Goal: Information Seeking & Learning: Learn about a topic

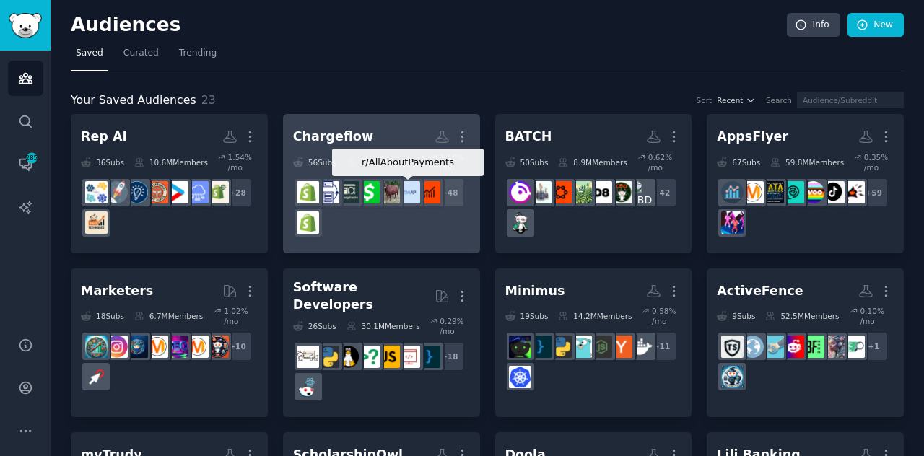
click at [414, 197] on img at bounding box center [409, 192] width 22 height 22
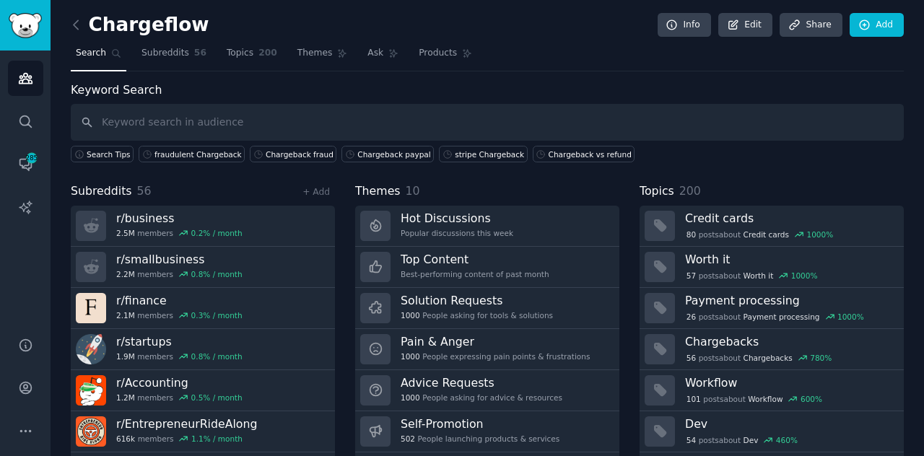
scroll to position [38, 0]
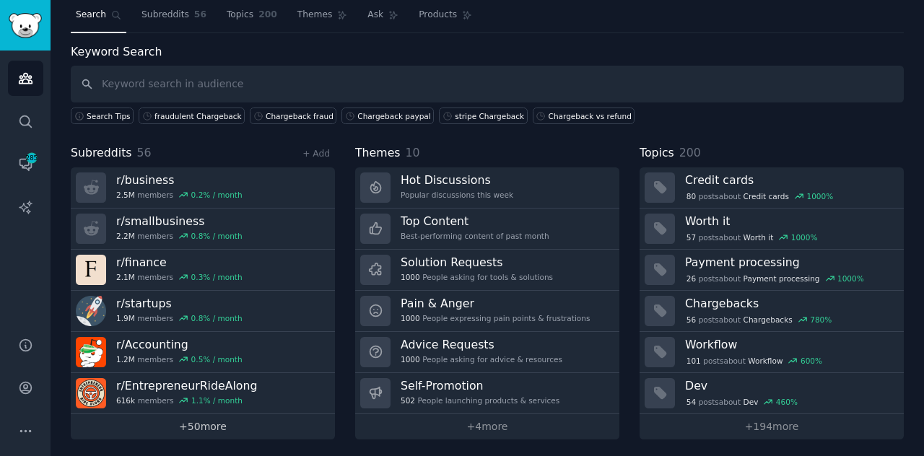
click at [183, 419] on link "+ 50 more" at bounding box center [203, 427] width 264 height 25
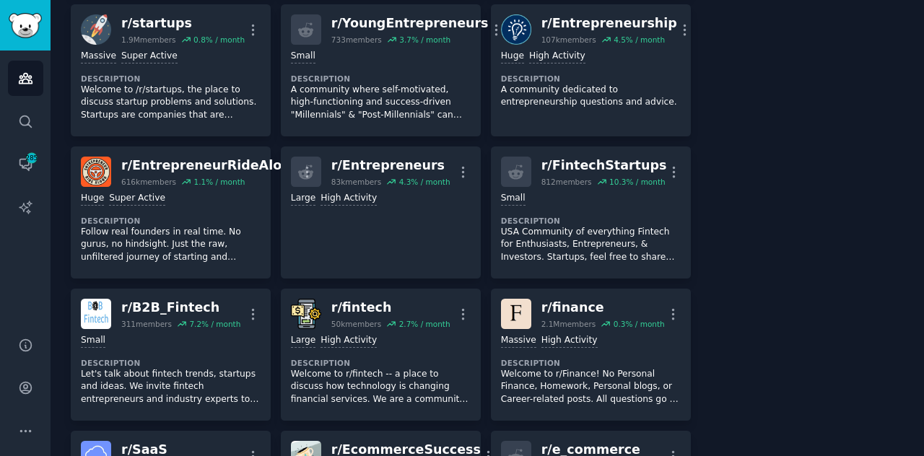
scroll to position [1668, 0]
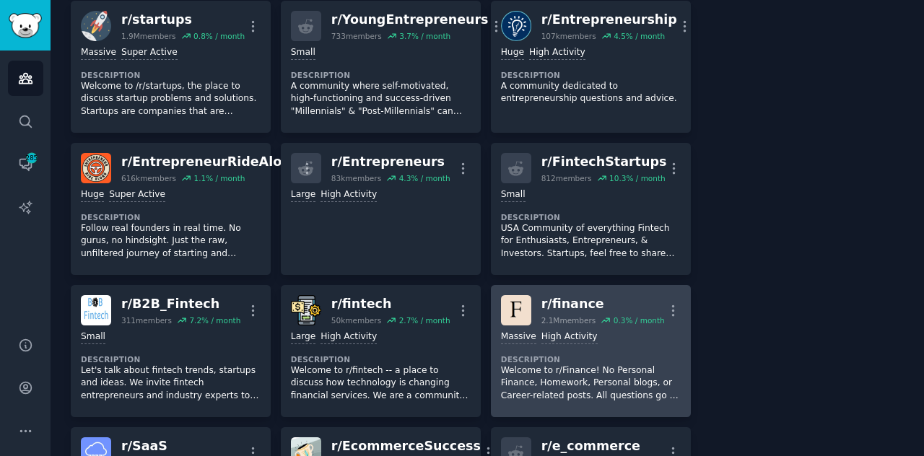
click at [592, 347] on div "Massive High Activity Description Welcome to r/Finance! No Personal Finance, Ho…" at bounding box center [591, 367] width 180 height 82
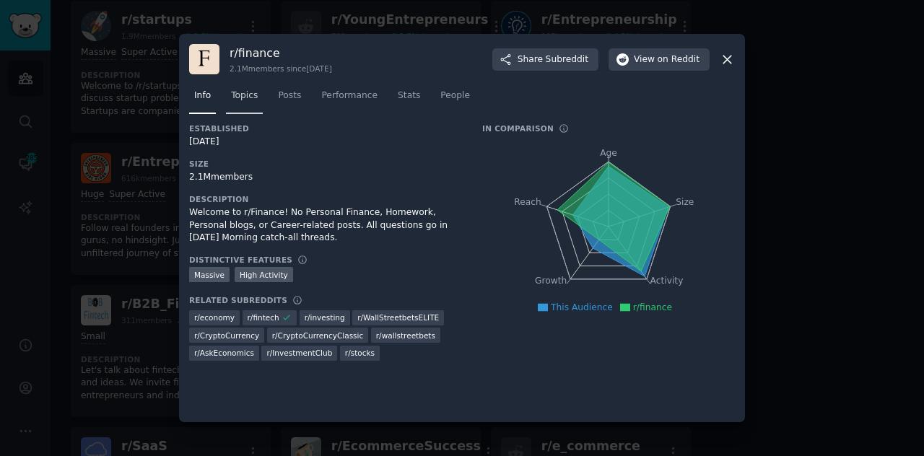
click at [244, 90] on span "Topics" at bounding box center [244, 96] width 27 height 13
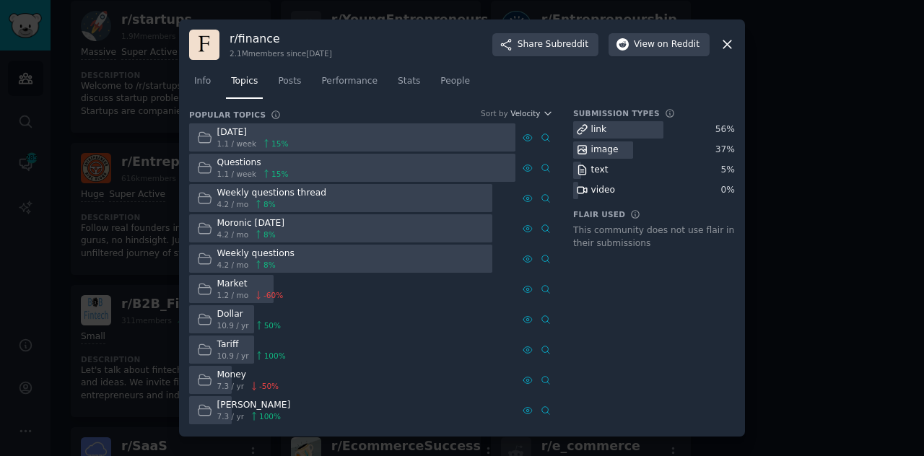
click at [720, 43] on icon at bounding box center [727, 44] width 15 height 15
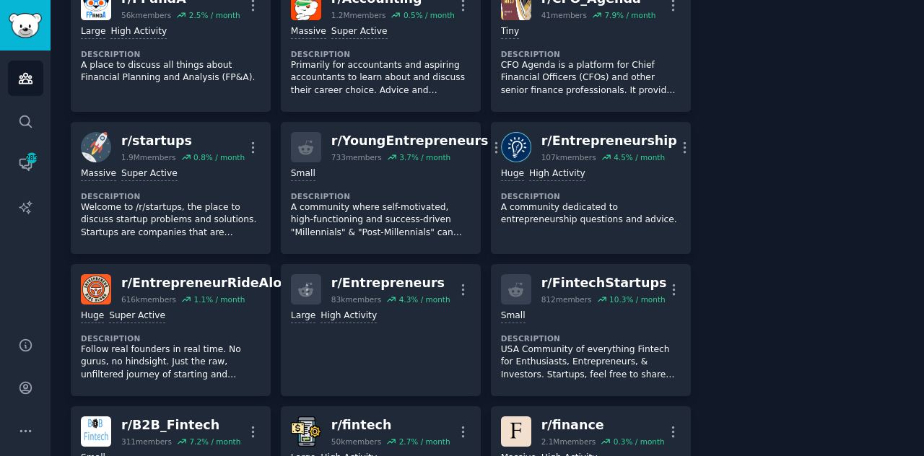
scroll to position [1544, 0]
